Goal: Find specific page/section: Find specific page/section

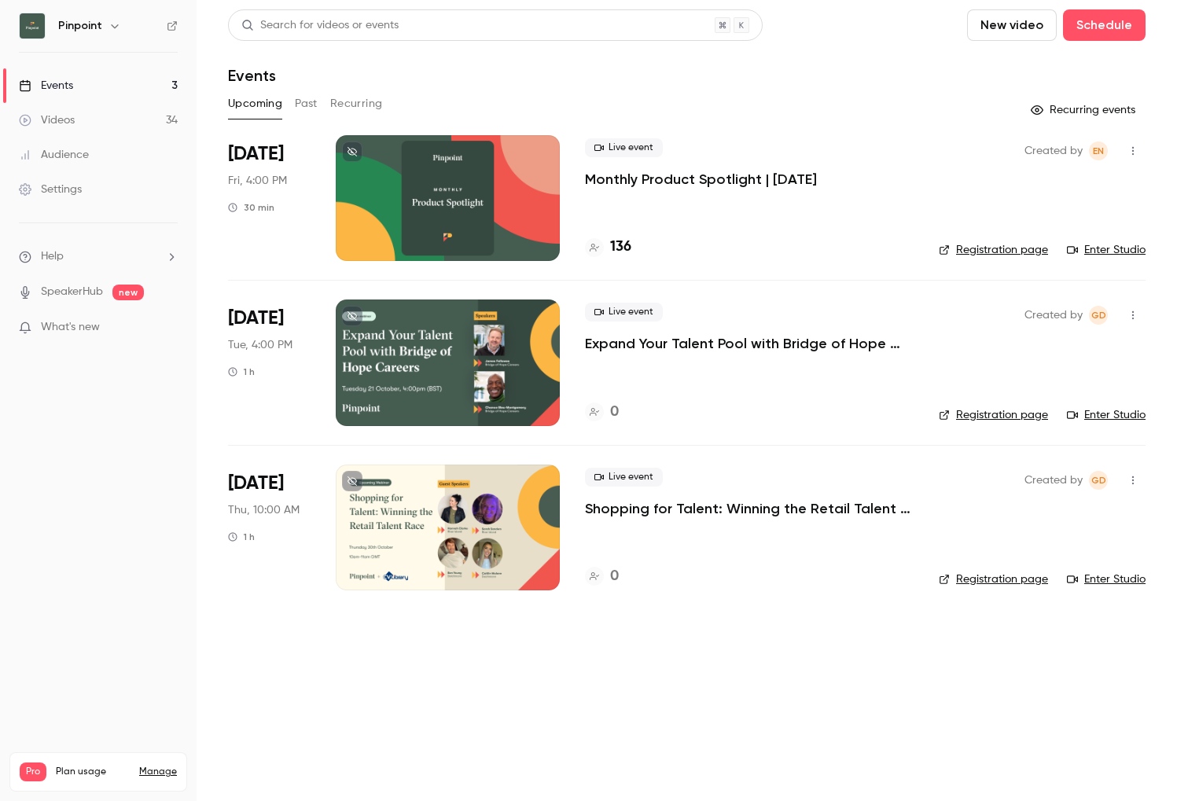
click at [620, 249] on h4 "136" at bounding box center [620, 247] width 21 height 21
